Goal: Task Accomplishment & Management: Complete application form

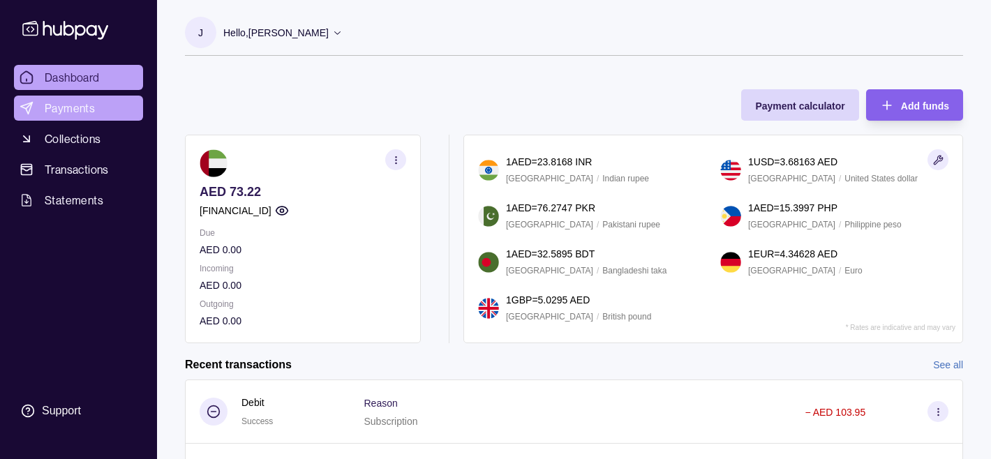
click at [63, 115] on span "Payments" at bounding box center [70, 108] width 50 height 17
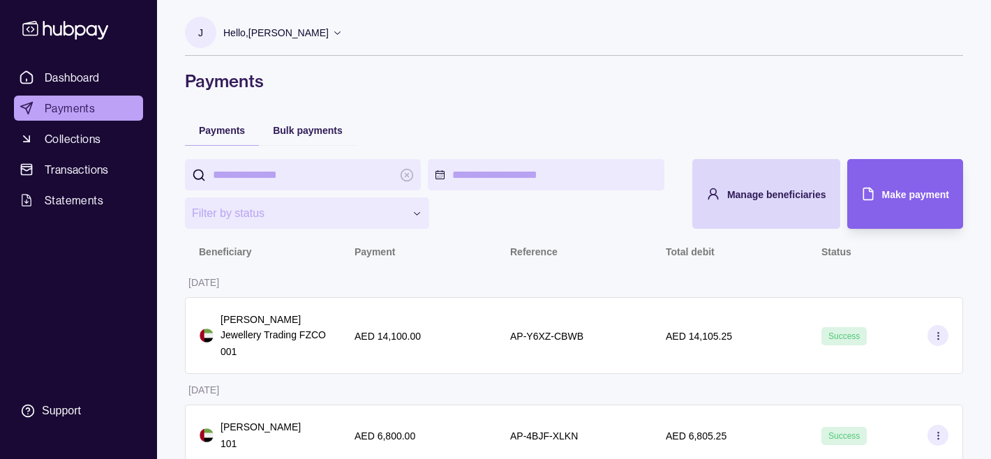
scroll to position [21, 0]
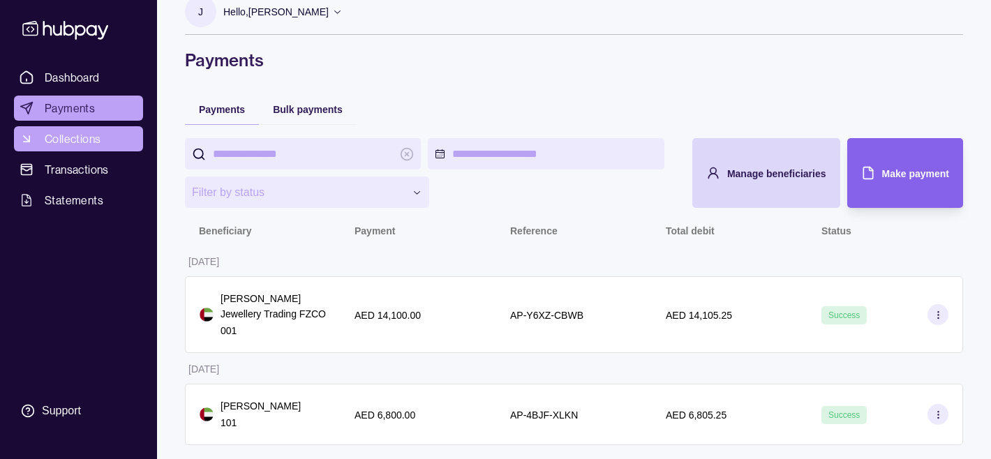
click at [83, 138] on span "Collections" at bounding box center [73, 138] width 56 height 17
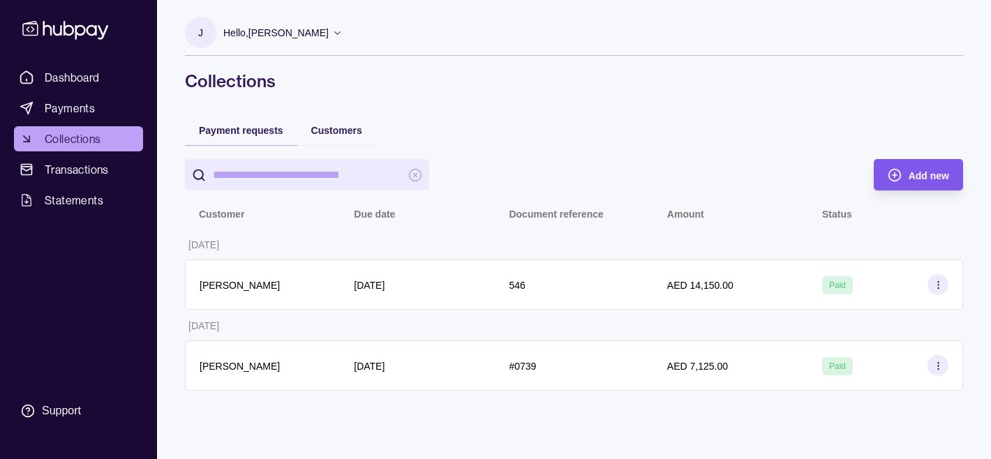
click at [927, 180] on span "Add new" at bounding box center [928, 175] width 40 height 11
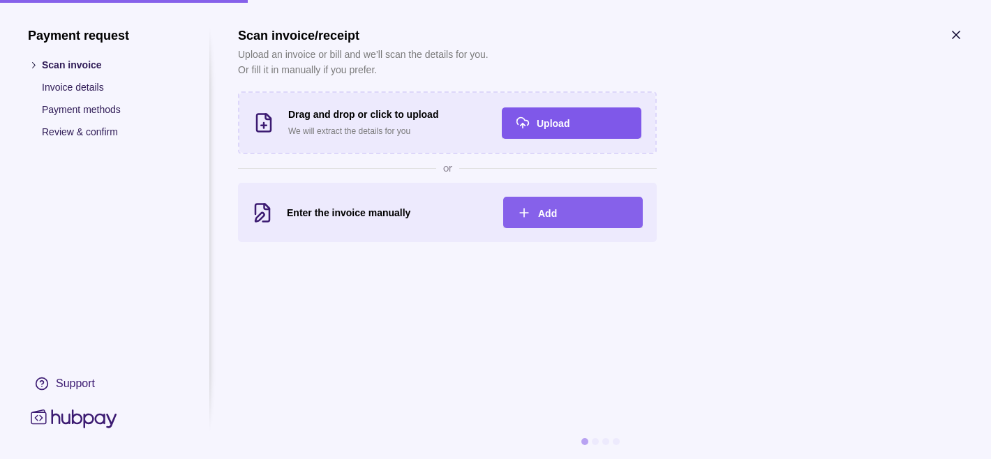
click at [541, 131] on div "Upload" at bounding box center [561, 122] width 133 height 31
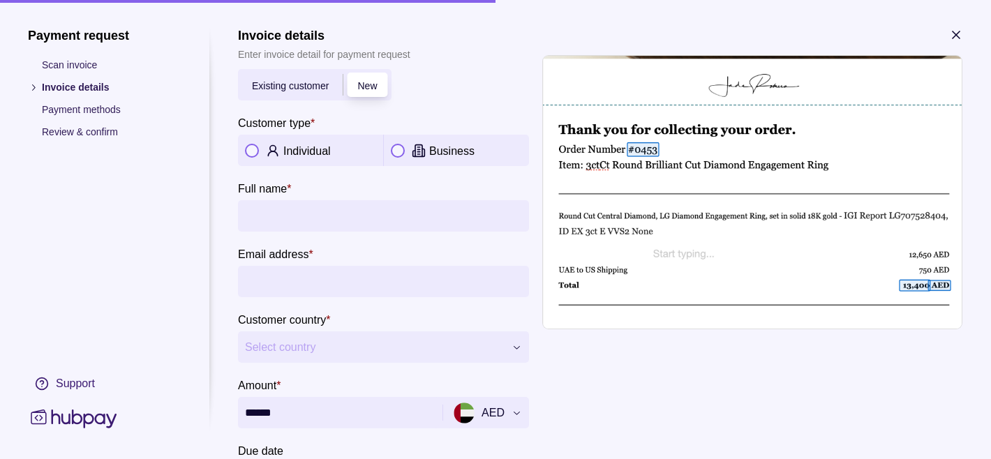
click at [315, 143] on div "Individual" at bounding box center [329, 150] width 93 height 17
click at [318, 213] on input "Full name *" at bounding box center [383, 215] width 277 height 31
type input "**********"
click at [299, 291] on input "Email address *" at bounding box center [383, 281] width 277 height 31
drag, startPoint x: 248, startPoint y: 282, endPoint x: 428, endPoint y: 273, distance: 180.2
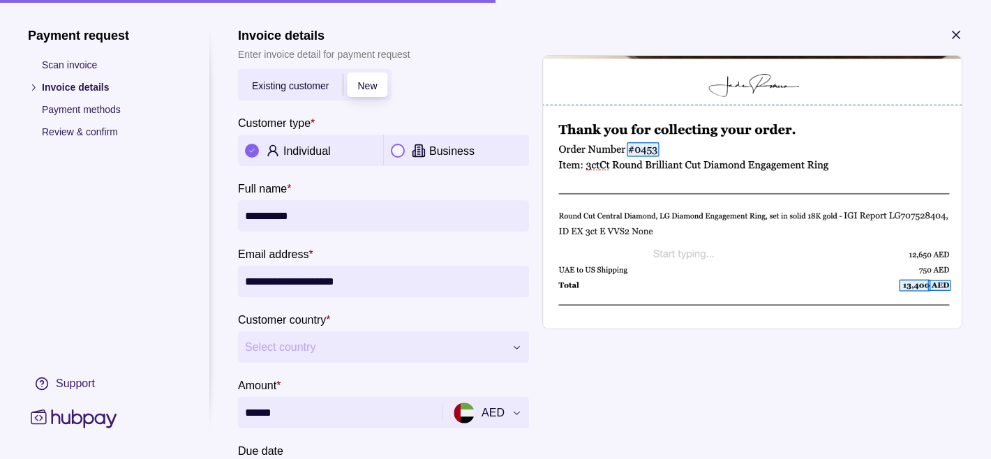
click at [428, 273] on input "**********" at bounding box center [383, 281] width 277 height 31
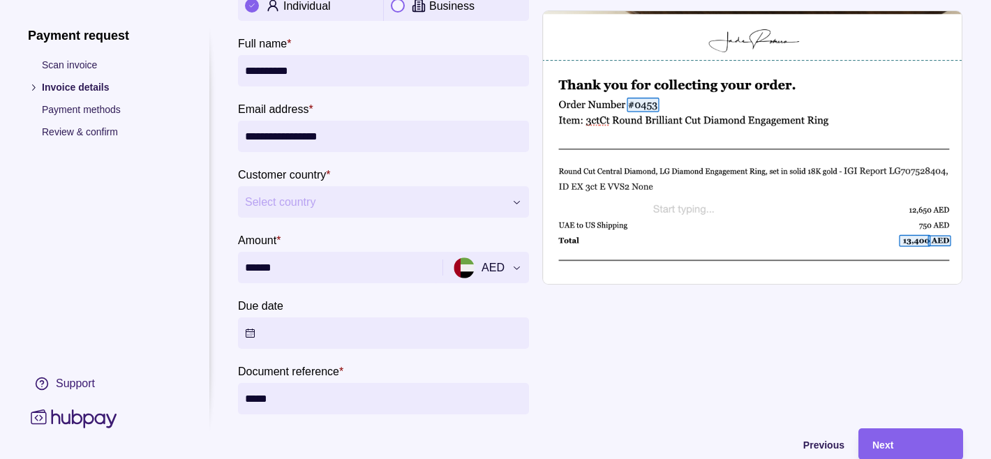
type input "**********"
click at [411, 458] on div "**********" at bounding box center [495, 459] width 991 height 0
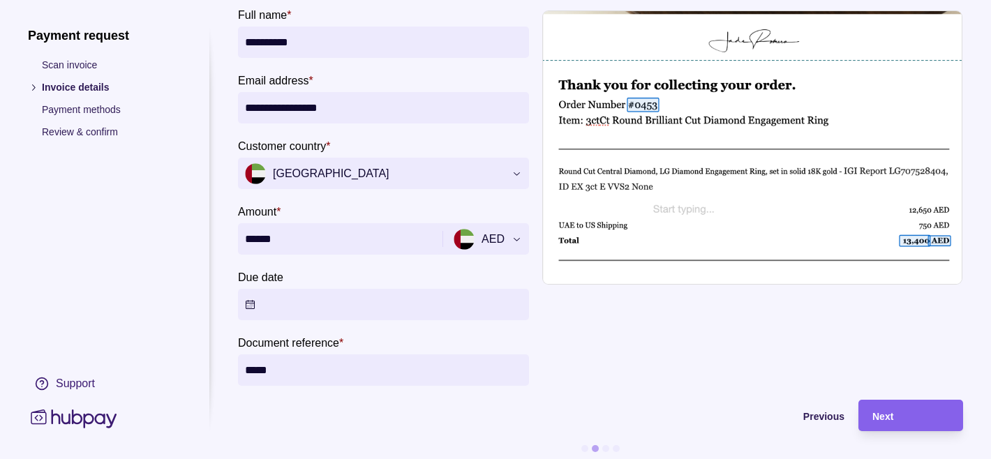
scroll to position [181, 0]
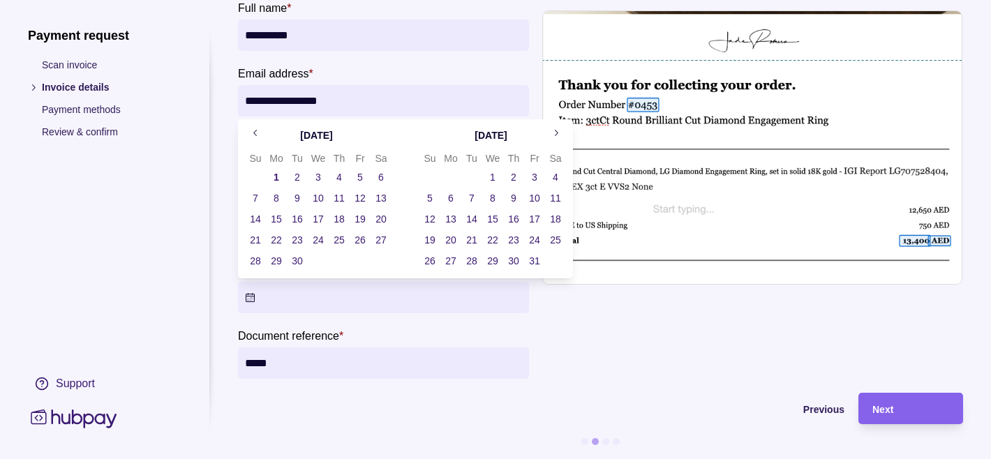
click at [379, 299] on button "Due date" at bounding box center [383, 297] width 291 height 31
click at [365, 179] on button "5" at bounding box center [360, 177] width 20 height 20
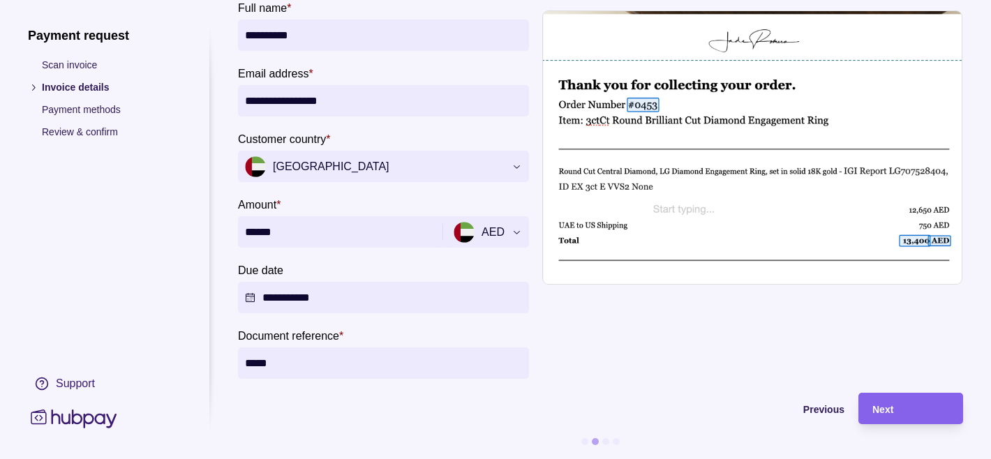
click at [214, 333] on div at bounding box center [216, 229] width 14 height 403
click at [884, 414] on div "Next" at bounding box center [910, 408] width 77 height 17
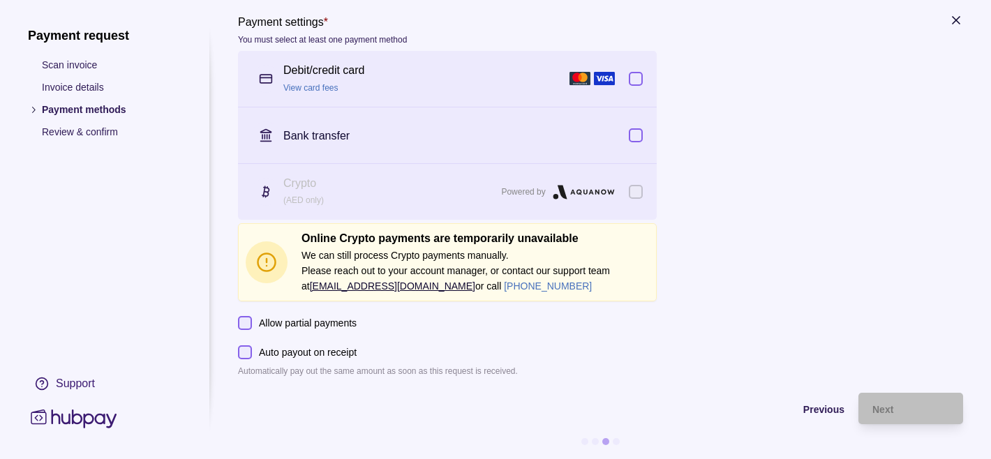
scroll to position [14, 0]
click at [637, 76] on button "button" at bounding box center [635, 80] width 14 height 14
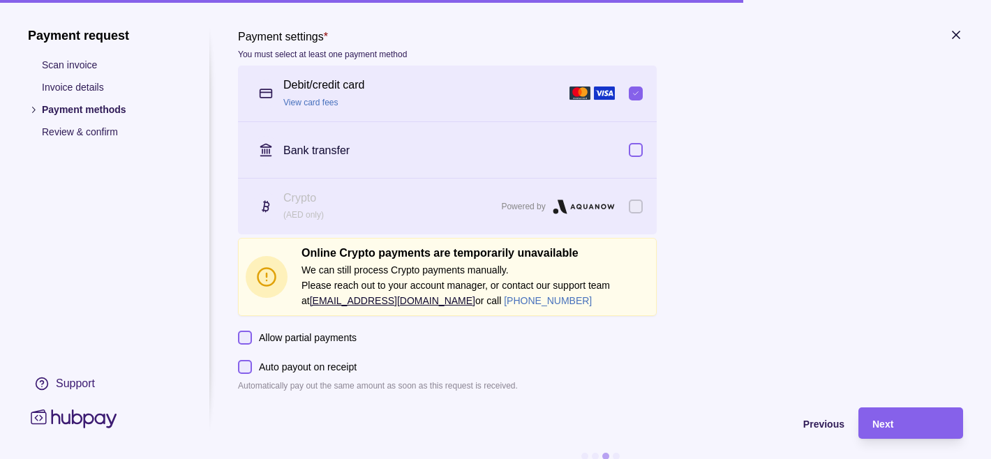
click at [300, 103] on link "View card fees" at bounding box center [310, 103] width 55 height 10
click at [638, 97] on button "button" at bounding box center [635, 93] width 14 height 14
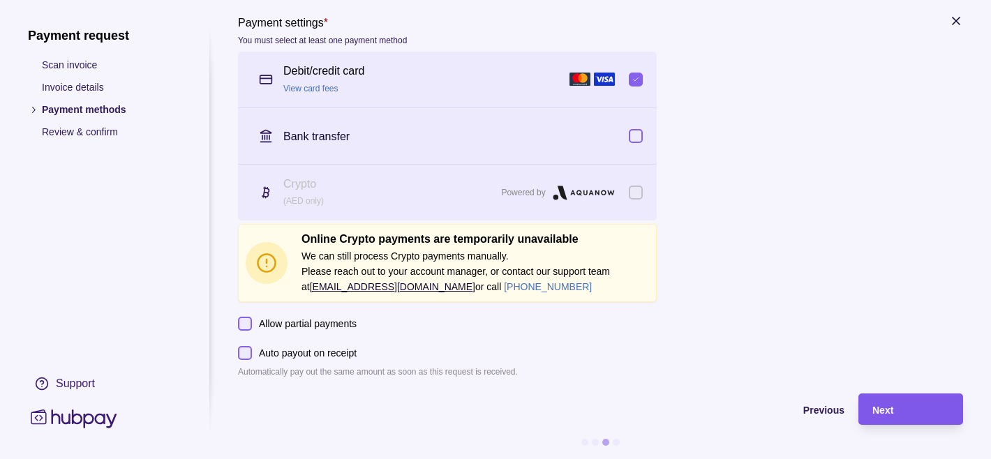
click at [889, 408] on span "Next" at bounding box center [882, 410] width 21 height 11
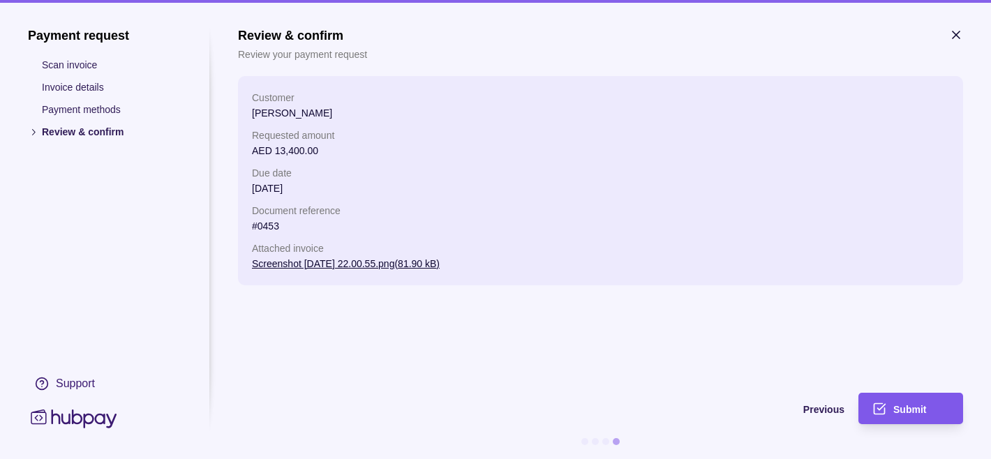
click at [896, 409] on span "Submit" at bounding box center [909, 409] width 33 height 11
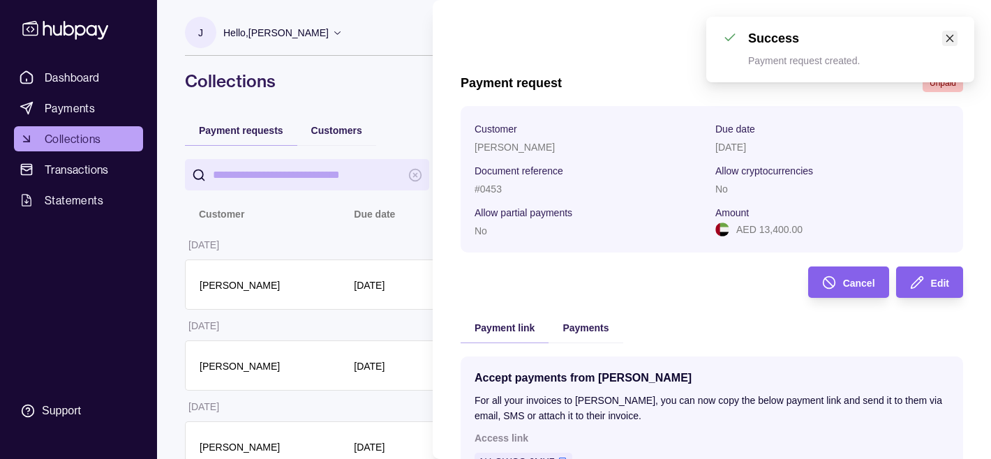
click at [945, 43] on link "Close" at bounding box center [949, 38] width 15 height 15
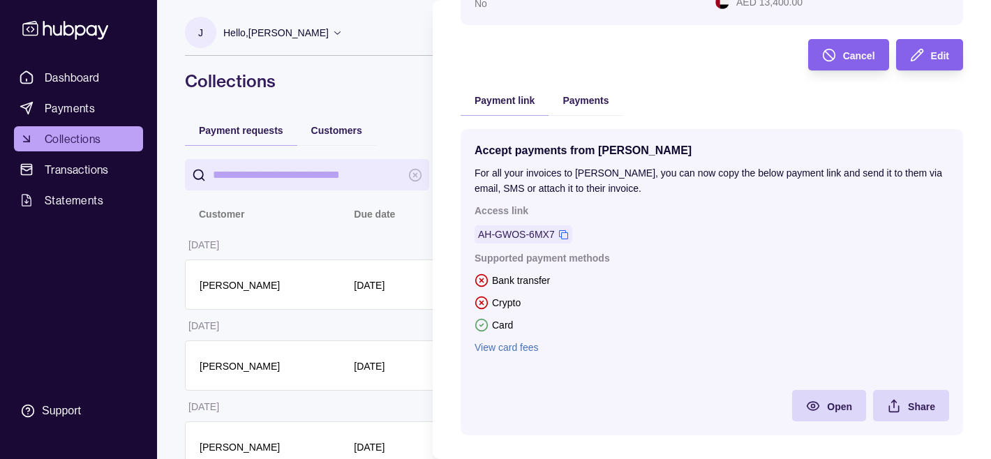
scroll to position [246, 0]
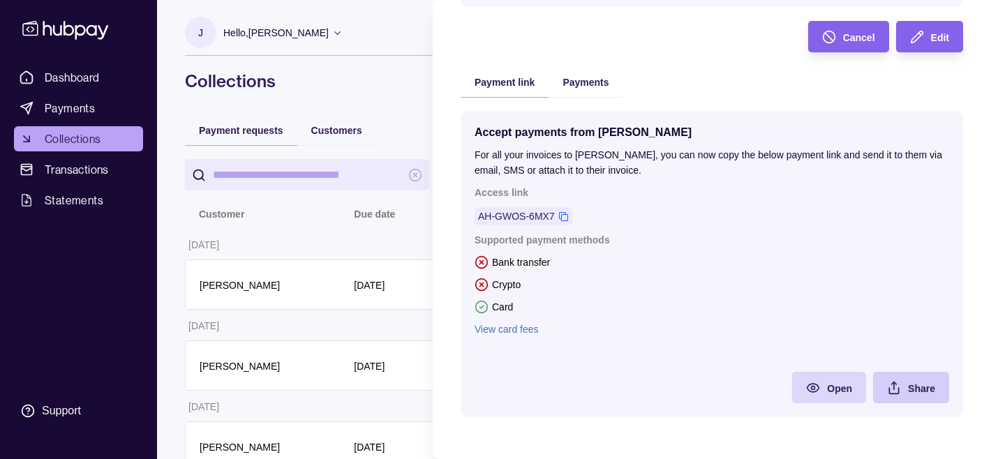
click at [921, 377] on div "Share" at bounding box center [900, 387] width 69 height 31
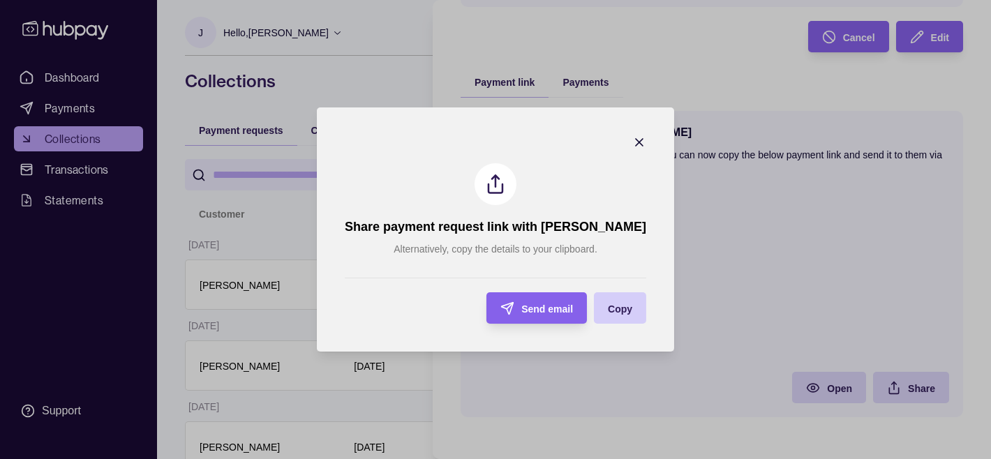
click at [608, 305] on span "Copy" at bounding box center [620, 308] width 24 height 11
click at [632, 142] on icon "button" at bounding box center [639, 142] width 14 height 14
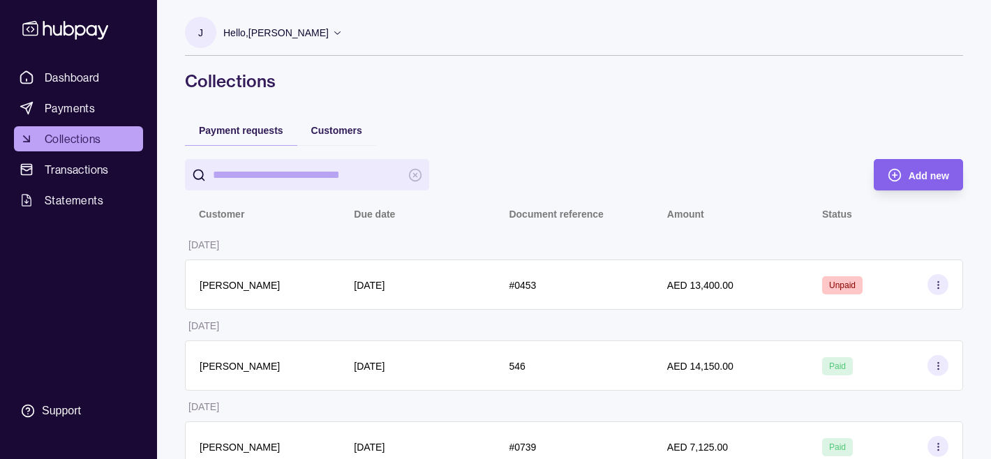
click at [409, 124] on html "Dashboard Payments Collections Transactions Statements Support J Hello, [PERSON…" at bounding box center [495, 242] width 991 height 485
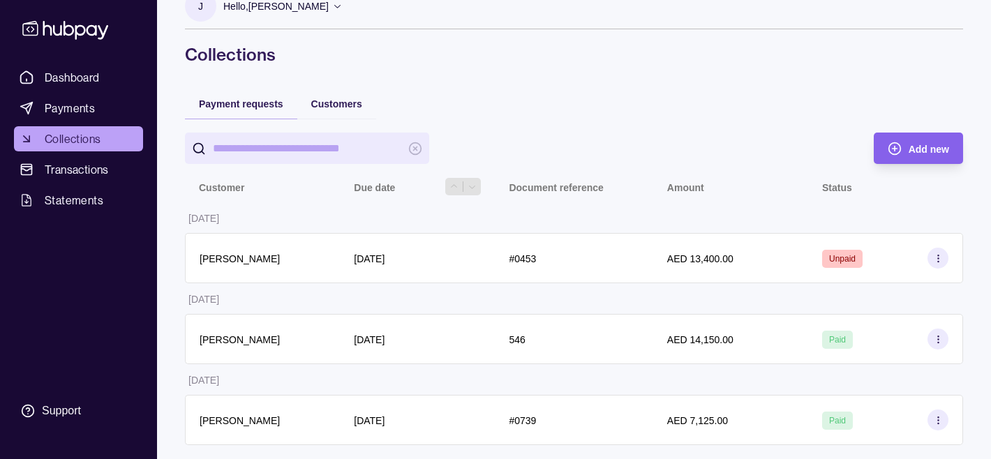
scroll to position [0, 0]
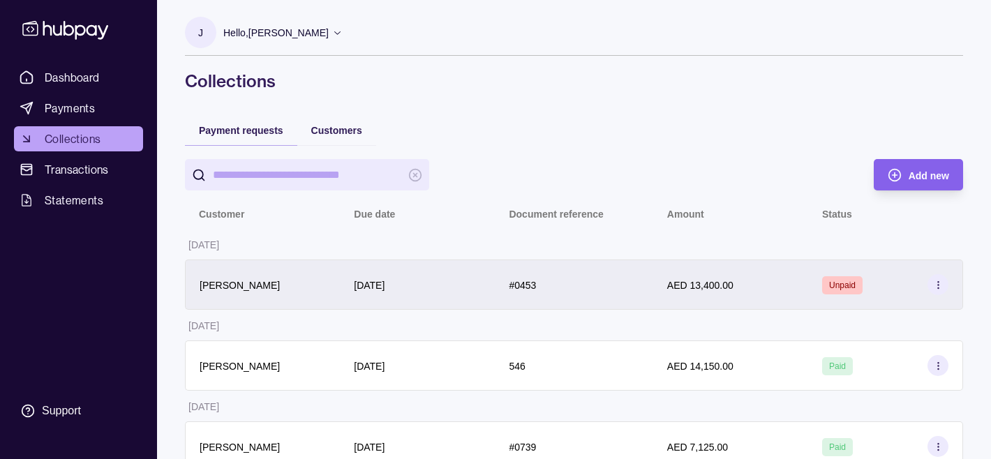
click at [935, 287] on icon at bounding box center [938, 285] width 10 height 10
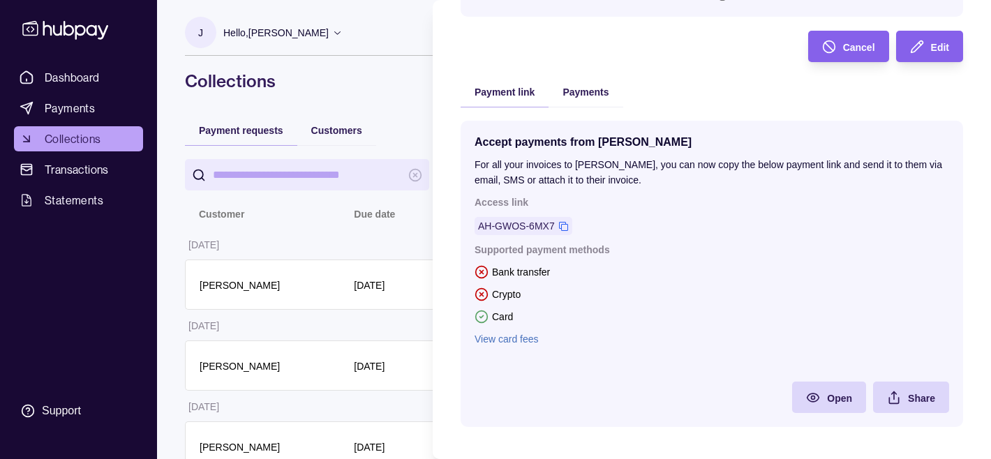
scroll to position [246, 0]
